Goal: Task Accomplishment & Management: Complete application form

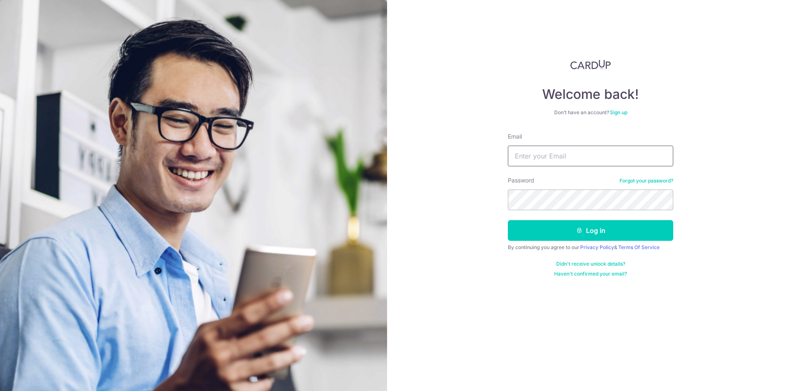
click at [607, 156] on input "Email" at bounding box center [590, 156] width 165 height 21
type input "aqilahr@hotmail.com"
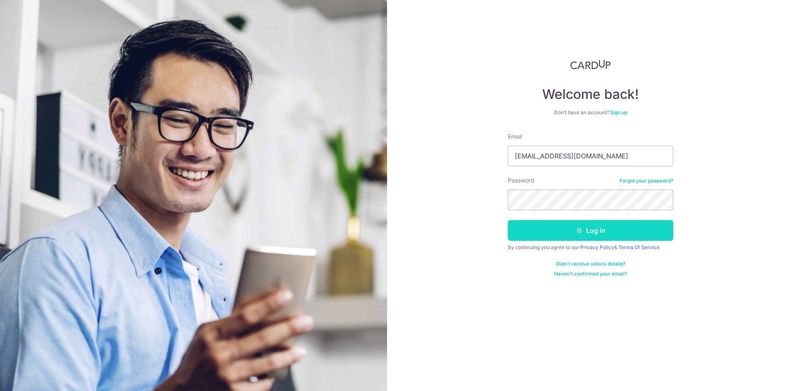
click at [601, 224] on button "Log in" at bounding box center [590, 230] width 165 height 21
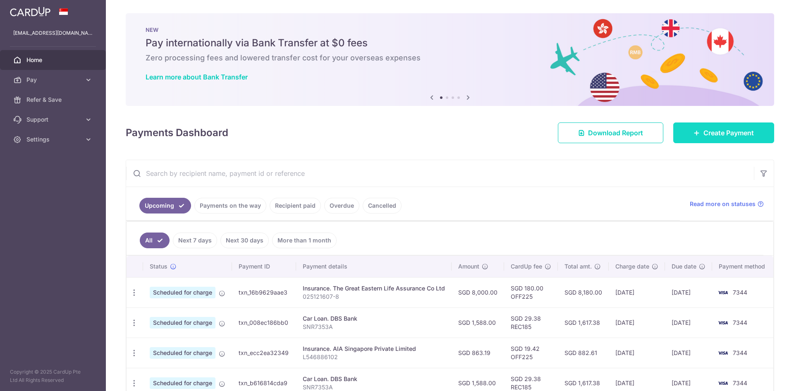
click at [694, 131] on icon at bounding box center [697, 132] width 7 height 7
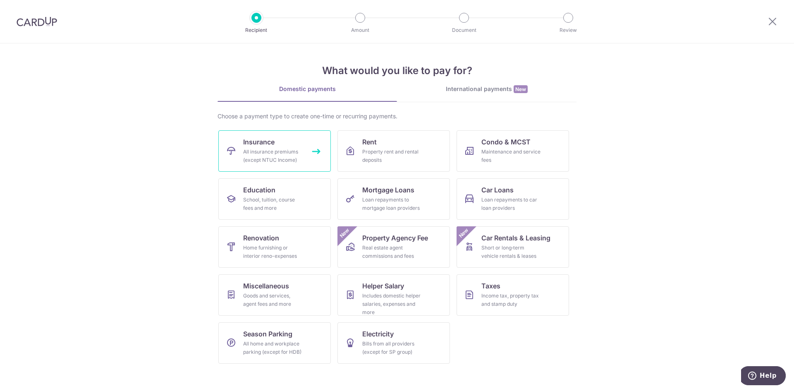
click at [282, 151] on div "All insurance premiums (except NTUC Income)" at bounding box center [273, 156] width 60 height 17
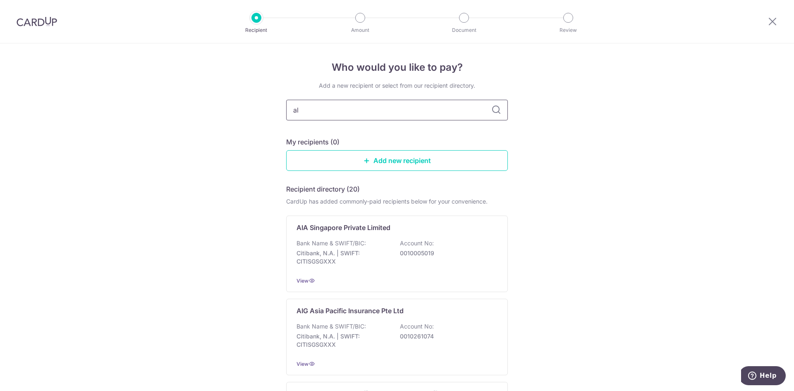
type input "all"
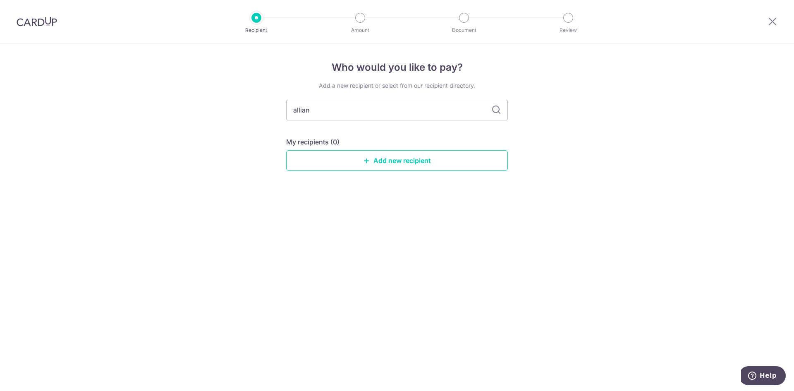
type input "allianz"
click at [496, 112] on icon at bounding box center [497, 110] width 10 height 10
click at [456, 106] on input "allianz" at bounding box center [397, 110] width 222 height 21
type input "a"
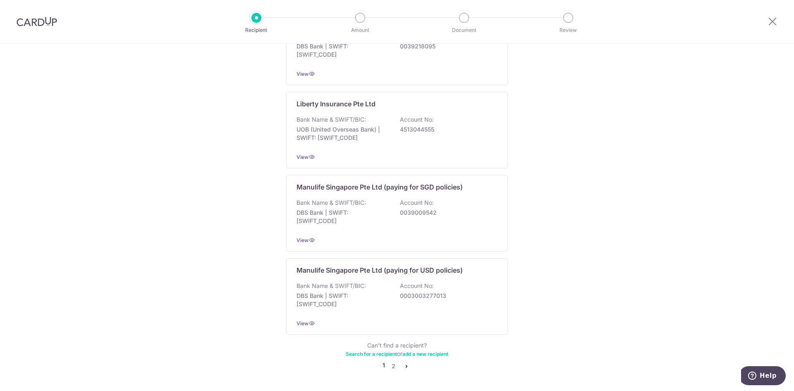
scroll to position [739, 0]
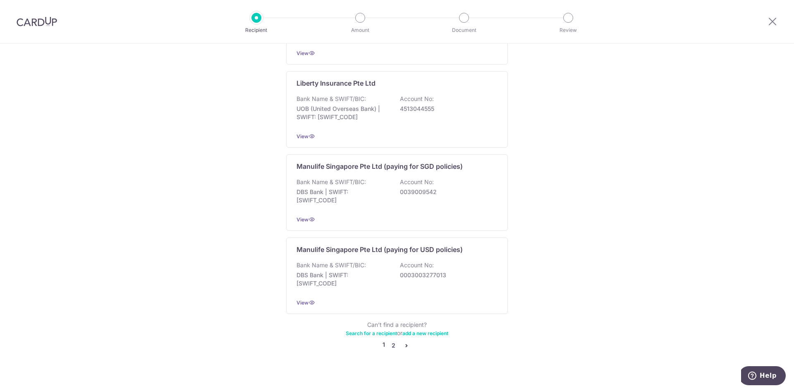
click at [395, 340] on link "2" at bounding box center [393, 345] width 10 height 10
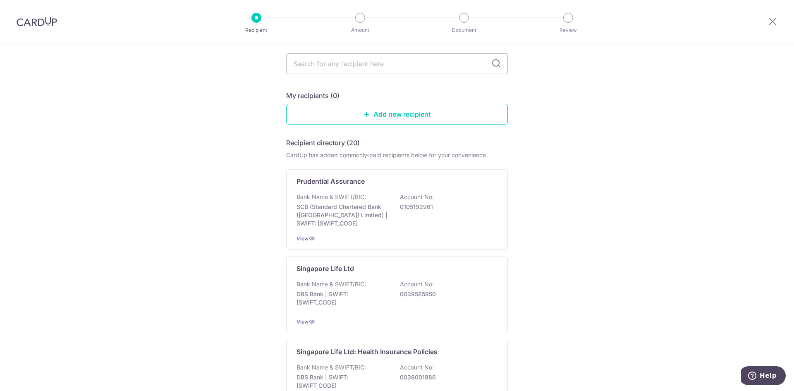
scroll to position [0, 0]
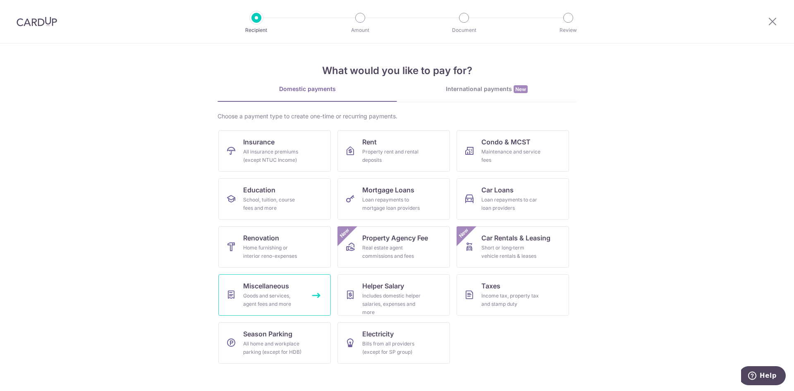
click at [289, 293] on div "Goods and services, agent fees and more" at bounding box center [273, 300] width 60 height 17
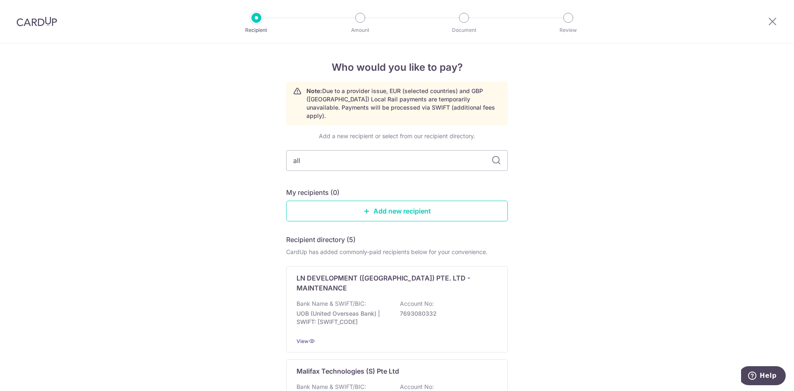
type input "[MEDICAL_DATA]"
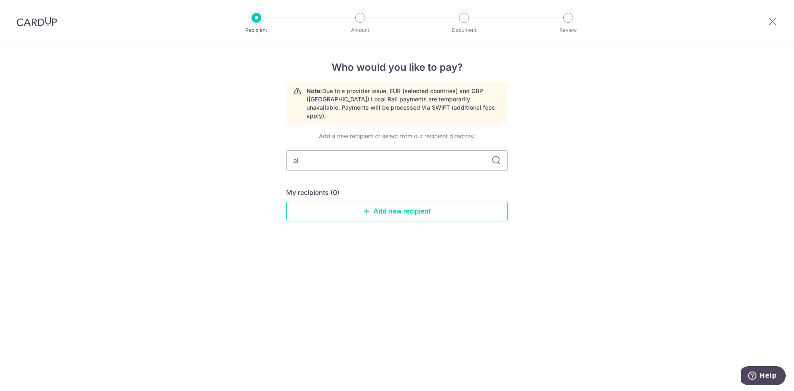
type input "a"
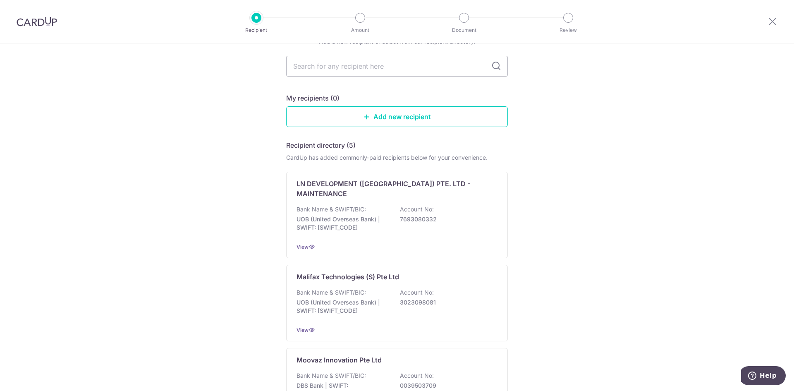
scroll to position [76, 0]
